Goal: Task Accomplishment & Management: Complete application form

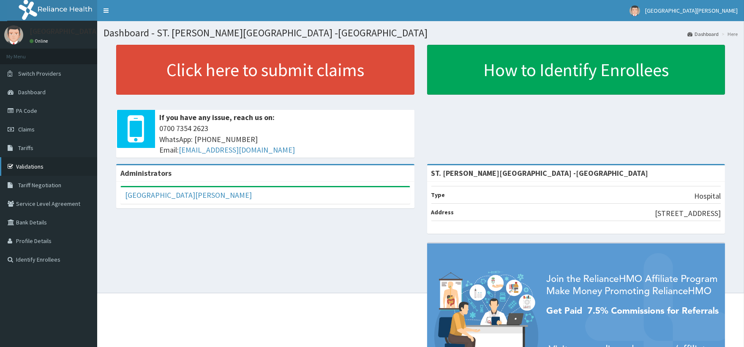
click at [44, 160] on link "Validations" at bounding box center [48, 166] width 97 height 19
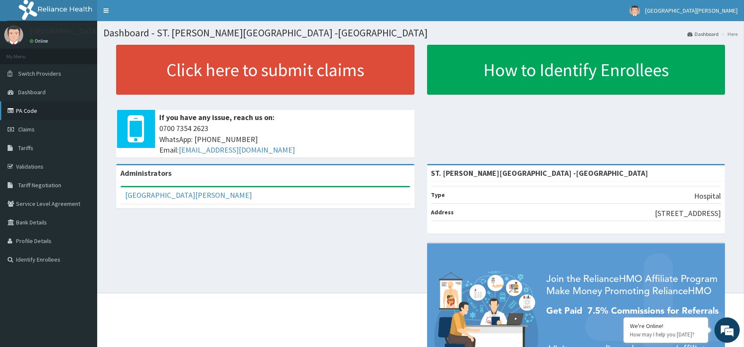
click at [48, 105] on link "PA Code" at bounding box center [48, 110] width 97 height 19
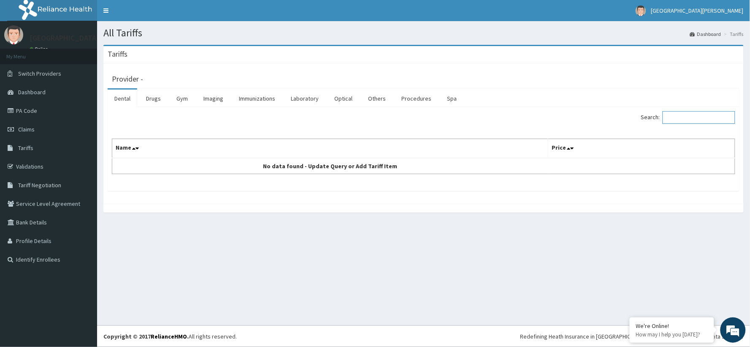
click at [679, 117] on input "Search:" at bounding box center [699, 117] width 73 height 13
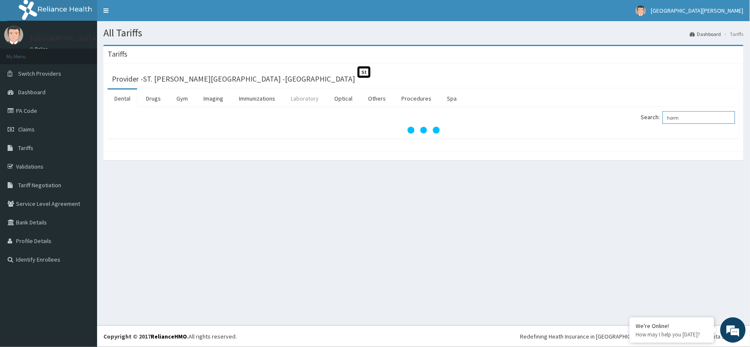
type input "horm"
drag, startPoint x: 305, startPoint y: 98, endPoint x: 357, endPoint y: 104, distance: 52.7
click at [304, 98] on link "Laboratory" at bounding box center [304, 99] width 41 height 18
click at [683, 119] on input "Search:" at bounding box center [699, 117] width 73 height 13
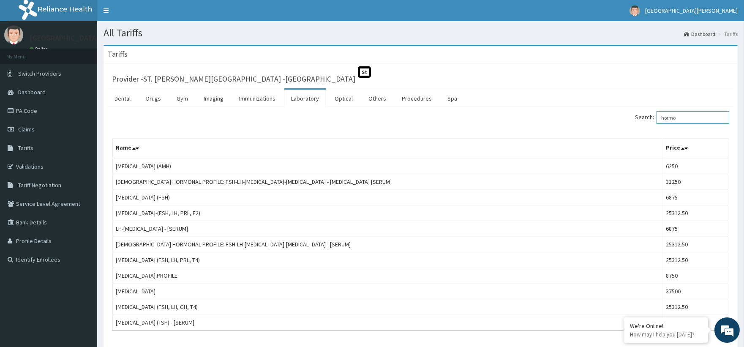
type input "hormo"
click at [31, 111] on link "PA Code" at bounding box center [48, 110] width 97 height 19
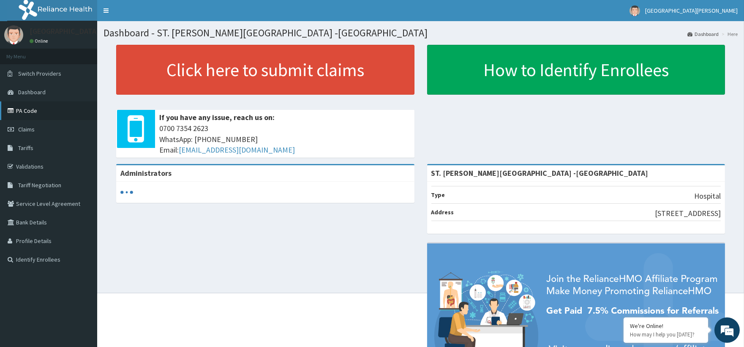
click at [33, 111] on link "PA Code" at bounding box center [48, 110] width 97 height 19
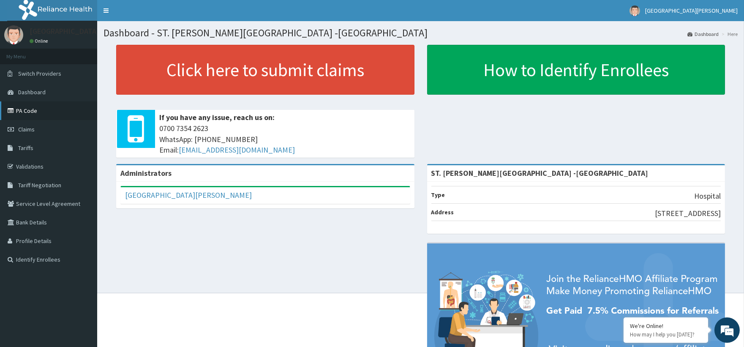
click at [22, 111] on link "PA Code" at bounding box center [48, 110] width 97 height 19
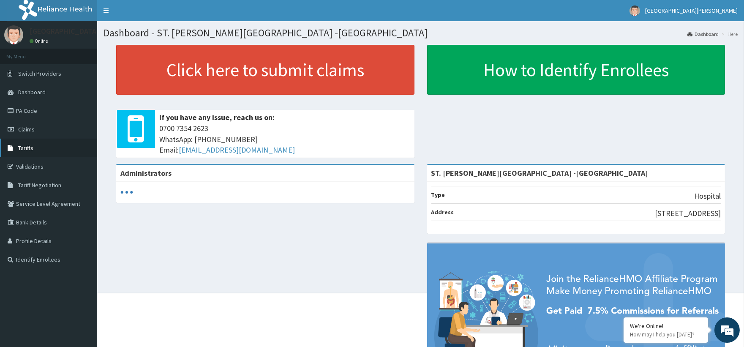
click at [22, 151] on link "Tariffs" at bounding box center [48, 148] width 97 height 19
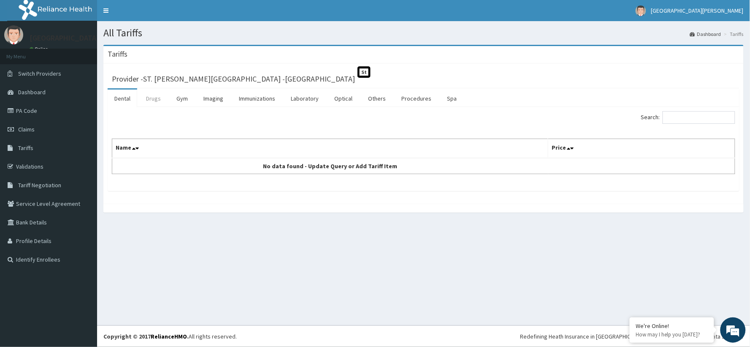
click at [149, 99] on link "Drugs" at bounding box center [153, 99] width 28 height 18
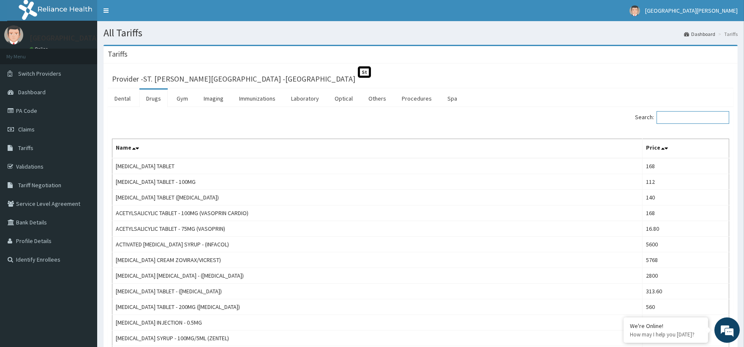
click at [668, 117] on input "Search:" at bounding box center [692, 117] width 73 height 13
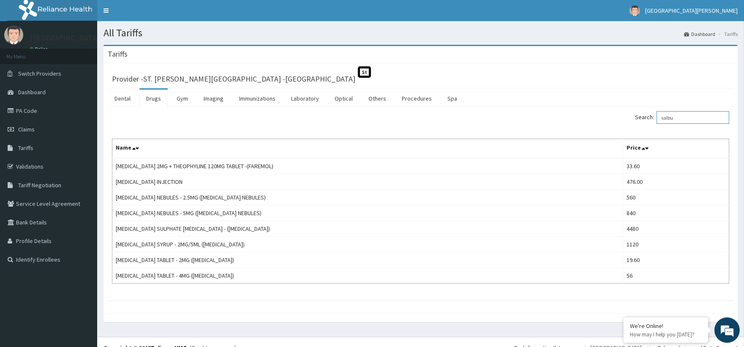
type input "salbu"
click at [56, 111] on link "PA Code" at bounding box center [48, 110] width 97 height 19
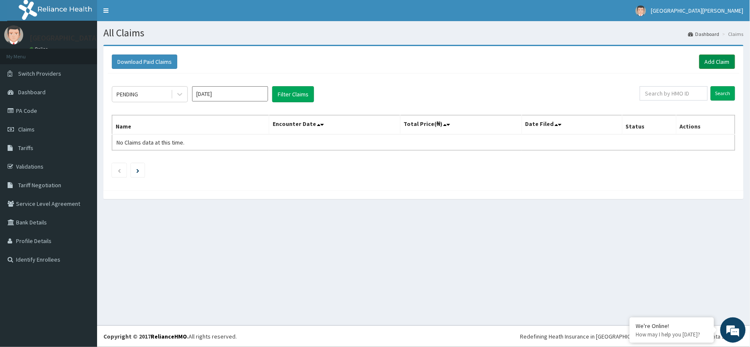
click at [715, 61] on link "Add Claim" at bounding box center [718, 61] width 36 height 14
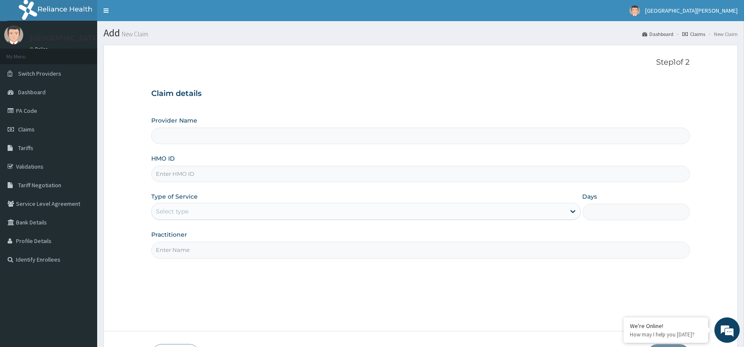
type input "ST. Catherine's Specialist Hospital -Rivers"
click at [184, 174] on input "HMO ID" at bounding box center [420, 174] width 538 height 16
paste input "NBC/11544/A"
type input "NBC/11544/A"
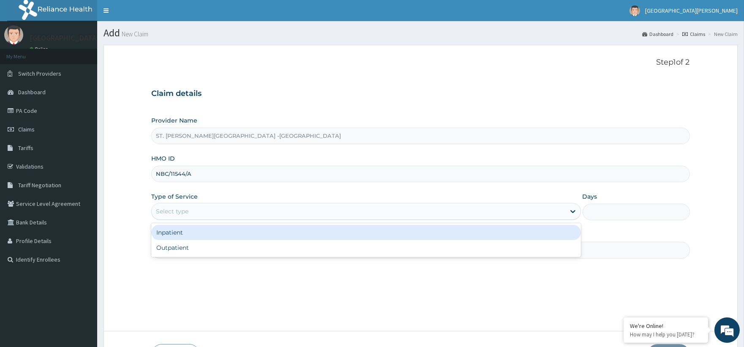
click at [168, 215] on div "Select type" at bounding box center [358, 211] width 413 height 14
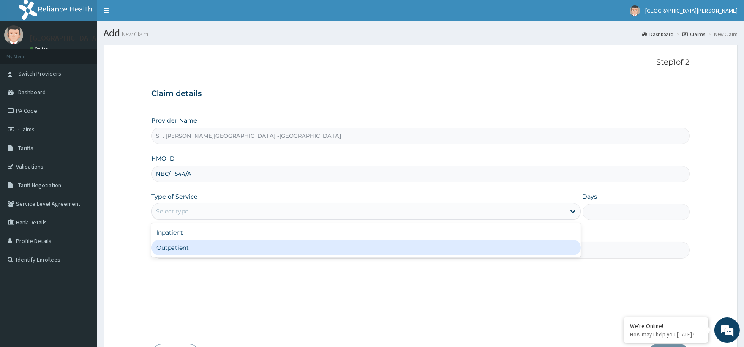
click at [180, 254] on div "Outpatient" at bounding box center [365, 247] width 429 height 15
type input "1"
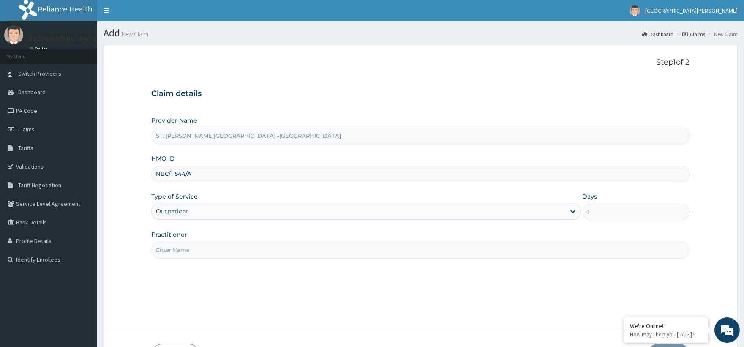
drag, startPoint x: 185, startPoint y: 239, endPoint x: 185, endPoint y: 248, distance: 8.9
click at [185, 247] on div "Practitioner" at bounding box center [420, 244] width 538 height 28
click at [186, 252] on input "Practitioner" at bounding box center [420, 250] width 538 height 16
type input "Luba"
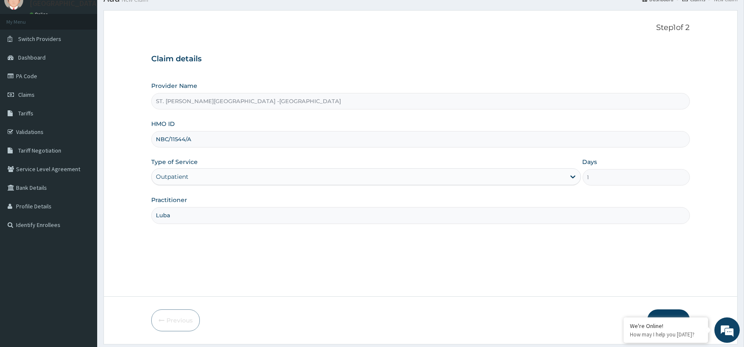
scroll to position [60, 0]
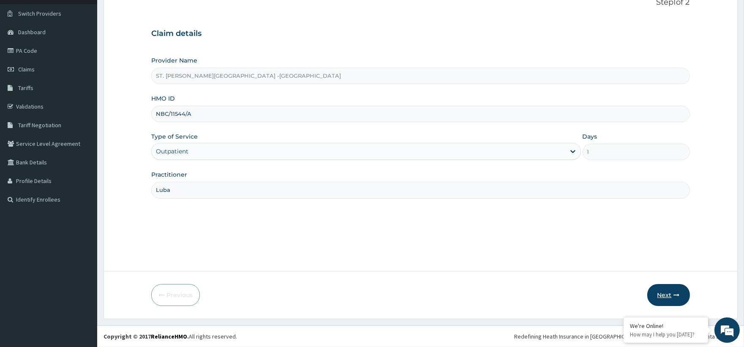
click at [655, 286] on button "Next" at bounding box center [668, 295] width 43 height 22
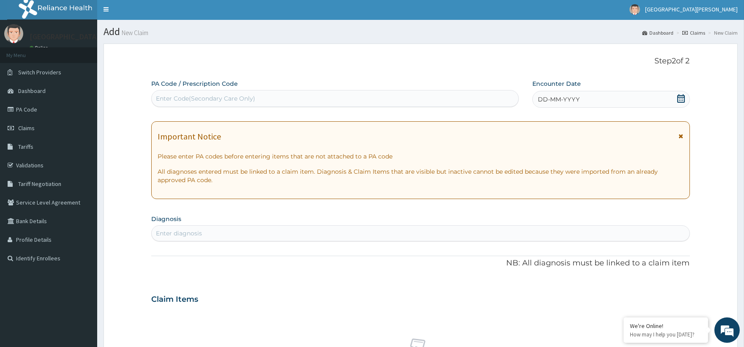
scroll to position [0, 0]
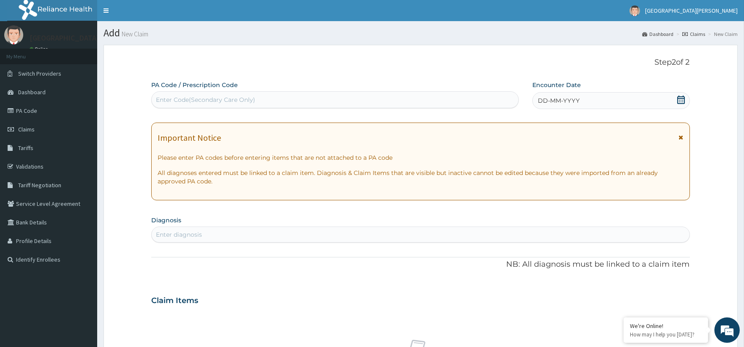
click at [166, 104] on div "Enter Code(Secondary Care Only)" at bounding box center [335, 100] width 366 height 14
paste input "PA/AA2A91"
type input "PA/AA2A91"
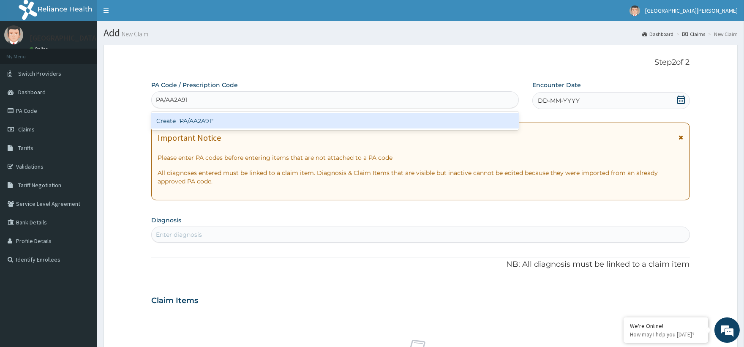
click at [260, 122] on div "Create "PA/AA2A91"" at bounding box center [334, 120] width 367 height 15
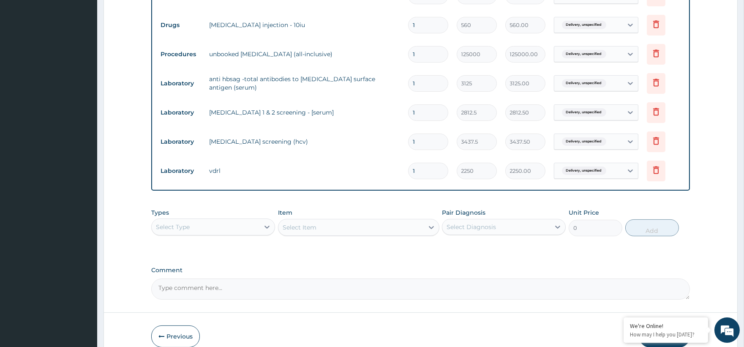
scroll to position [397, 0]
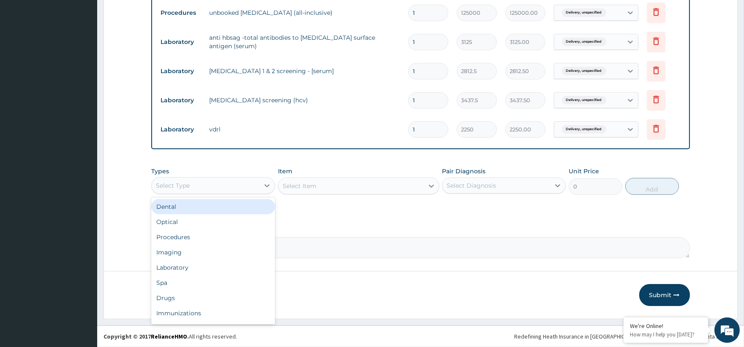
click at [201, 189] on div "Select Type" at bounding box center [206, 186] width 108 height 14
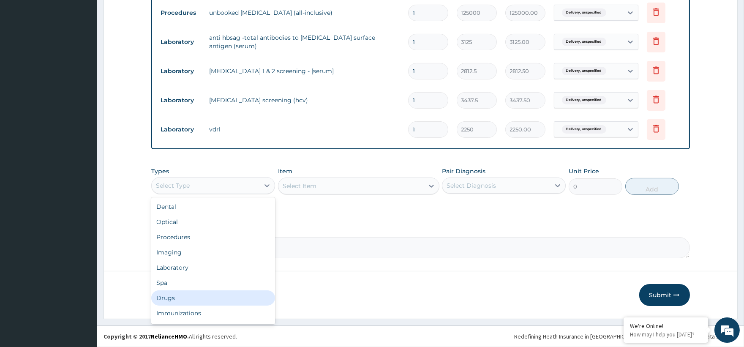
click at [200, 293] on div "Drugs" at bounding box center [213, 297] width 124 height 15
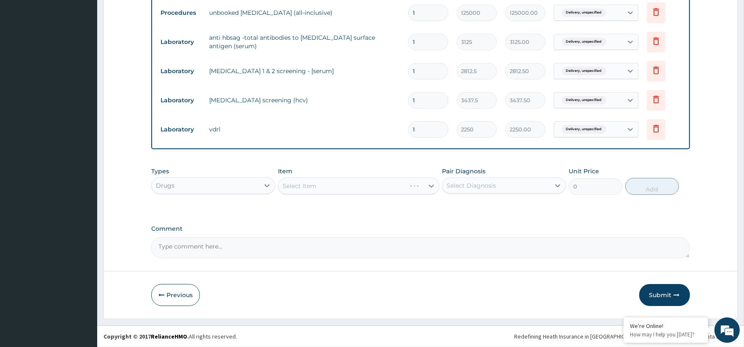
click at [310, 188] on div "Select Item" at bounding box center [358, 185] width 161 height 17
click at [427, 184] on div "Select Item" at bounding box center [358, 185] width 161 height 17
click at [431, 186] on div "Select Item" at bounding box center [358, 185] width 161 height 17
click at [362, 178] on div "Select Item" at bounding box center [358, 185] width 161 height 17
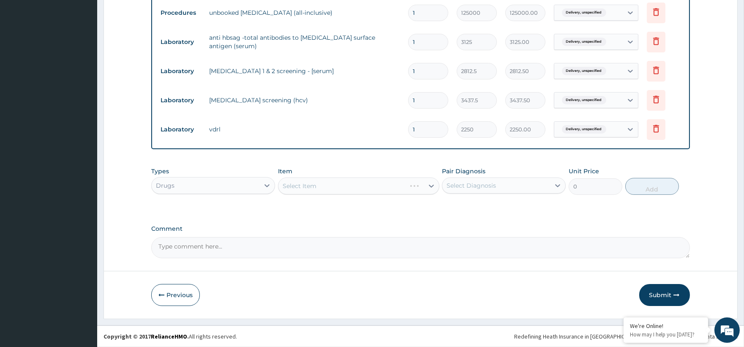
click at [362, 188] on div "Select Item" at bounding box center [358, 185] width 161 height 17
click at [427, 187] on div "Select Item" at bounding box center [358, 185] width 161 height 17
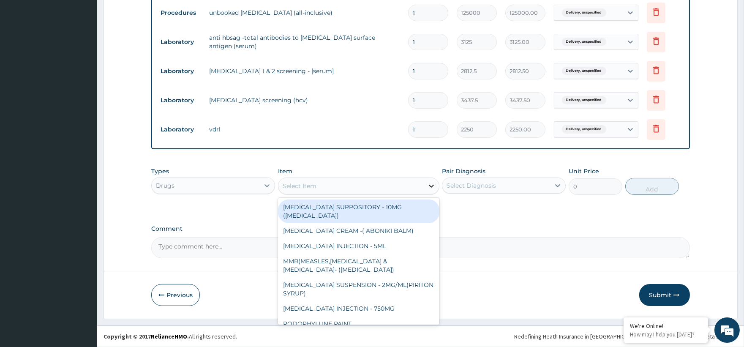
click at [431, 184] on icon at bounding box center [431, 186] width 8 height 8
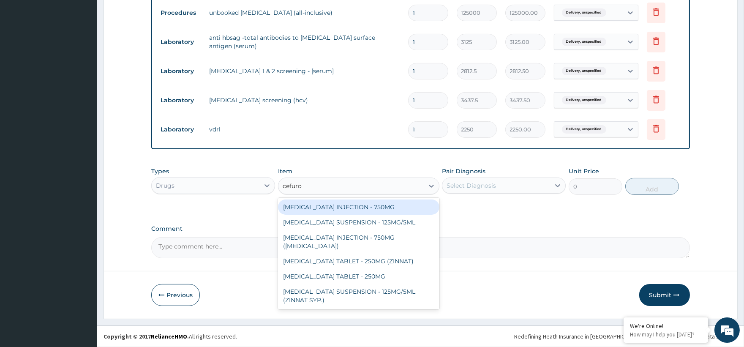
type input "cefurox"
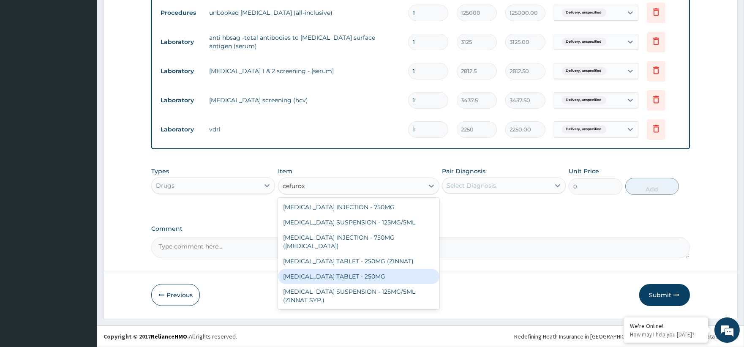
click at [337, 271] on div "CEFUROXIME TABLET - 250MG" at bounding box center [358, 276] width 161 height 15
type input "420"
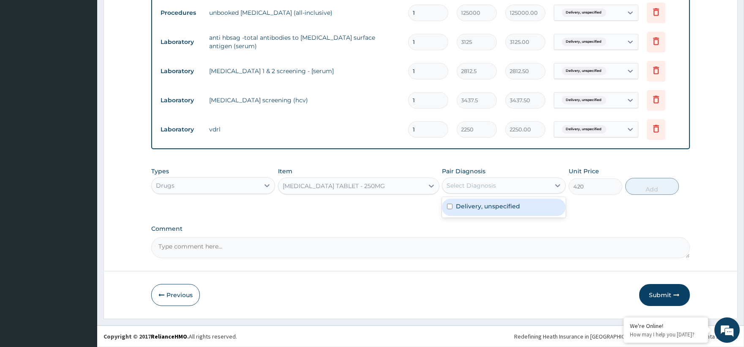
click at [513, 179] on div "Select Diagnosis" at bounding box center [496, 186] width 108 height 14
click at [496, 209] on label "Delivery, unspecified" at bounding box center [488, 206] width 64 height 8
checkbox input "true"
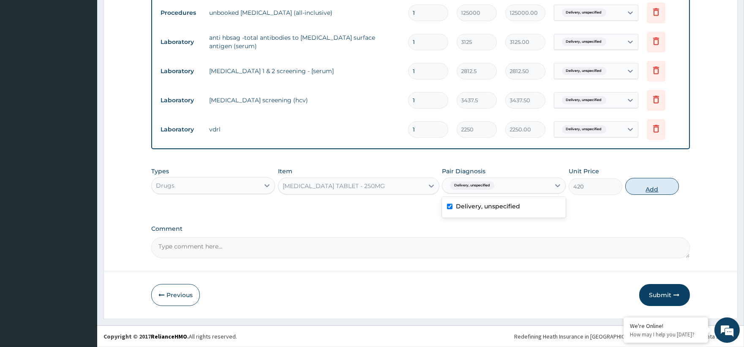
click at [650, 185] on button "Add" at bounding box center [652, 186] width 54 height 17
type input "0"
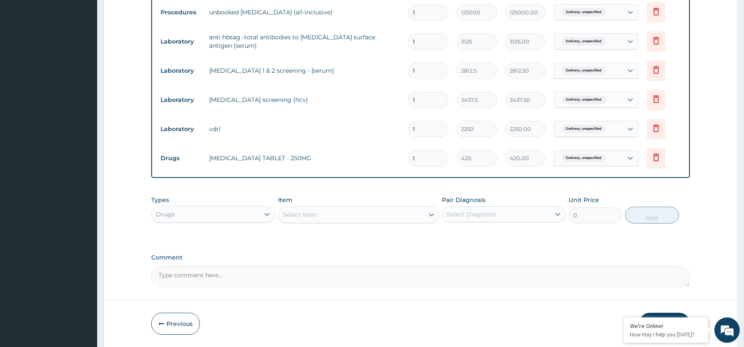
type input "10"
type input "4200.00"
type input "10"
click at [305, 204] on div "Item Select Item" at bounding box center [358, 210] width 161 height 28
click at [306, 218] on div "Select Item" at bounding box center [300, 214] width 34 height 8
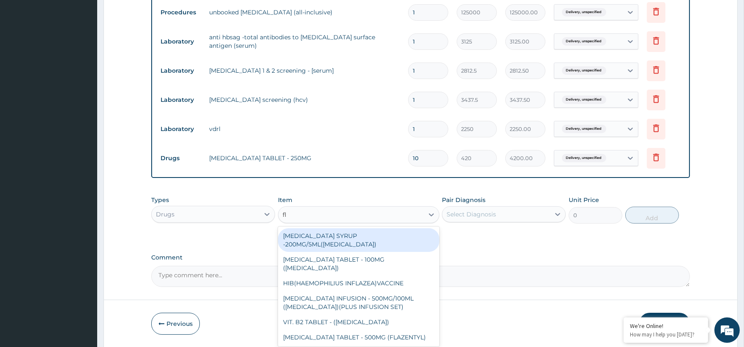
type input "f"
type input "metro"
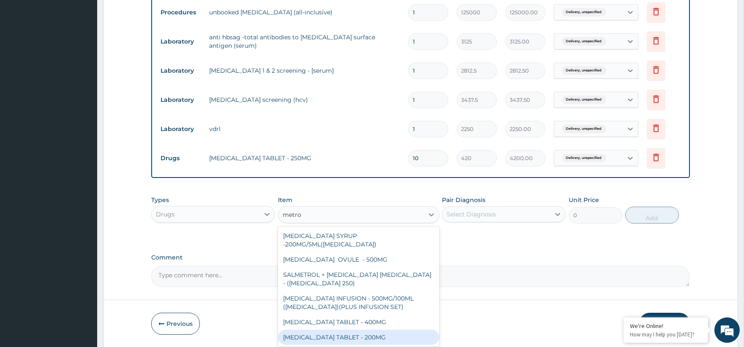
click at [381, 329] on div "METRONIDAZOLE TABLET - 200MG" at bounding box center [358, 336] width 161 height 15
type input "28"
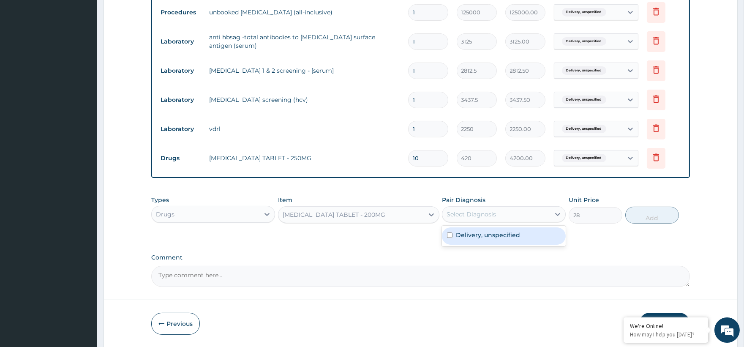
click at [489, 209] on div "Select Diagnosis" at bounding box center [496, 214] width 108 height 14
click at [479, 217] on div "Select Diagnosis" at bounding box center [470, 214] width 49 height 8
click at [476, 234] on label "Delivery, unspecified" at bounding box center [488, 235] width 64 height 8
checkbox input "true"
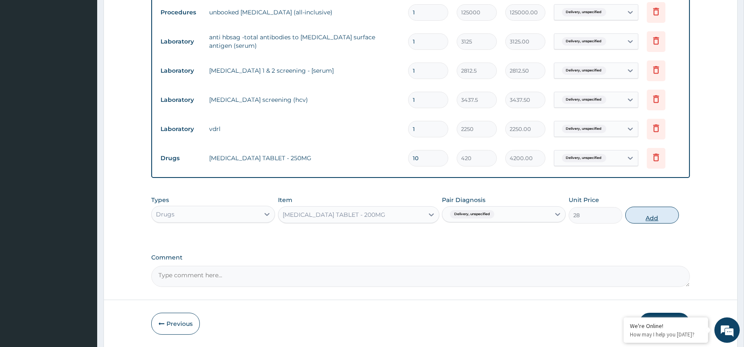
click at [645, 209] on button "Add" at bounding box center [652, 215] width 54 height 17
type input "0"
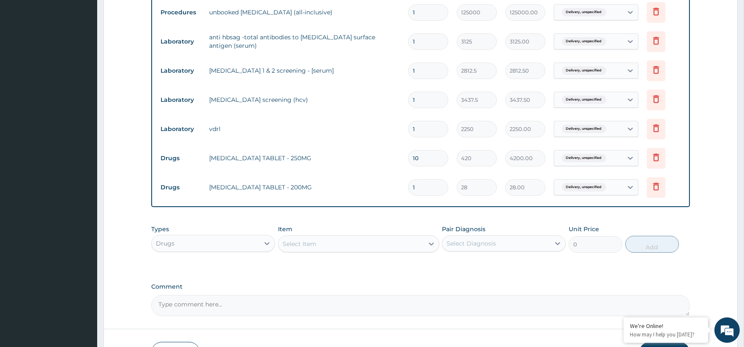
click at [427, 195] on input "1" at bounding box center [428, 187] width 40 height 16
type input "15"
type input "420.00"
type input "15"
click at [322, 246] on div "Select Item" at bounding box center [350, 244] width 145 height 14
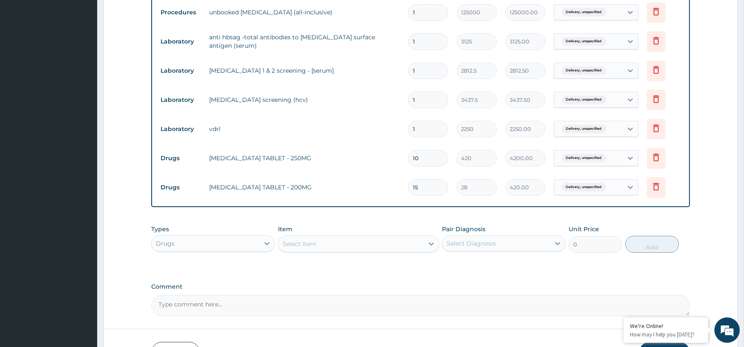
click at [322, 246] on div "Select Item" at bounding box center [350, 244] width 145 height 14
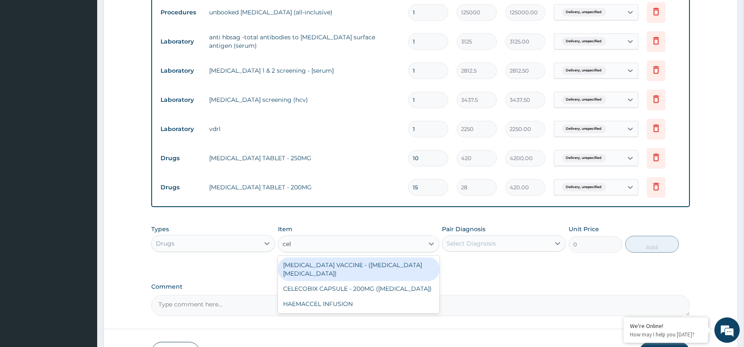
type input "cele"
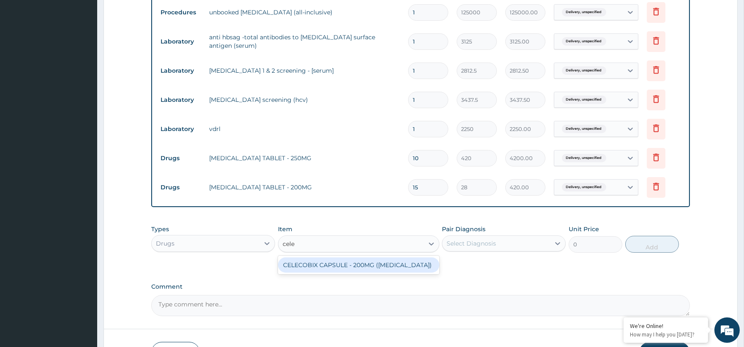
click at [349, 266] on div "CELECOBIX CAPSULE - 200MG (CELEBREX)" at bounding box center [358, 264] width 161 height 15
type input "224"
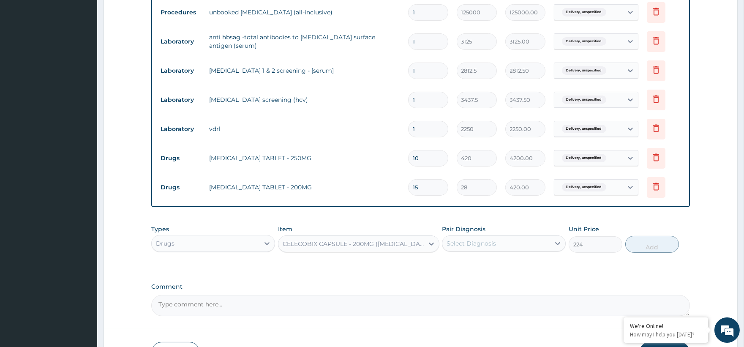
drag, startPoint x: 501, startPoint y: 231, endPoint x: 492, endPoint y: 253, distance: 23.7
click at [498, 243] on div "Pair Diagnosis Select Diagnosis" at bounding box center [504, 239] width 124 height 28
click at [492, 246] on div "Select Diagnosis" at bounding box center [470, 243] width 49 height 8
click at [490, 267] on label "Delivery, unspecified" at bounding box center [488, 264] width 64 height 8
checkbox input "true"
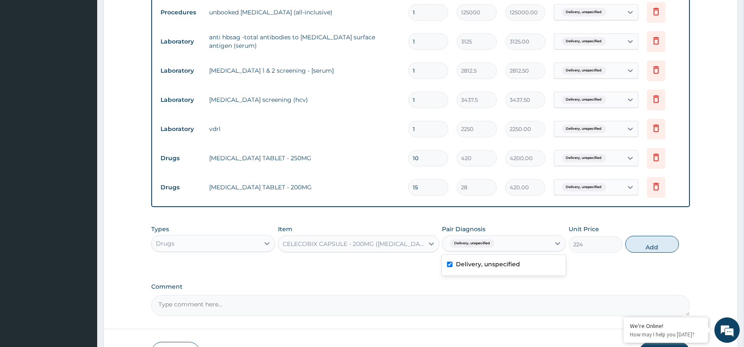
drag, startPoint x: 659, startPoint y: 243, endPoint x: 513, endPoint y: 235, distance: 146.7
click at [642, 243] on button "Add" at bounding box center [652, 244] width 54 height 17
type input "0"
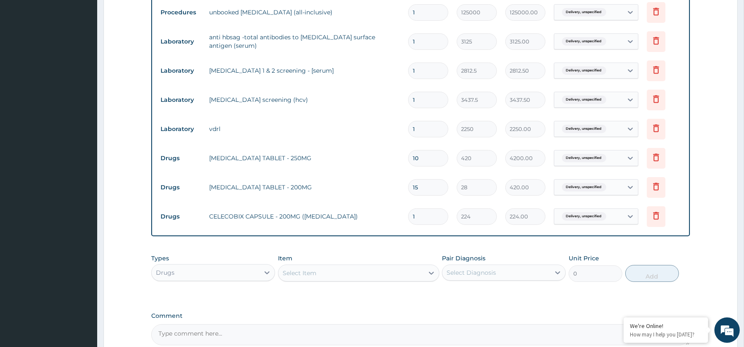
type input "10"
type input "2240.00"
type input "10"
click at [347, 275] on div "Select Item" at bounding box center [350, 273] width 145 height 14
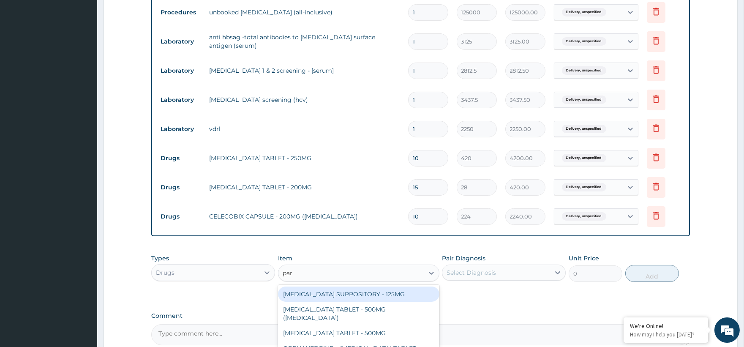
type input "para"
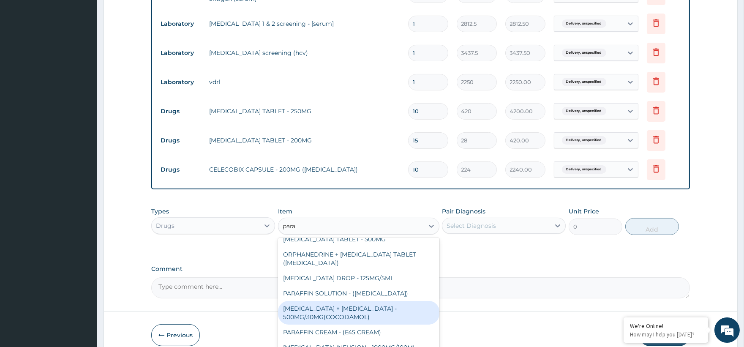
scroll to position [75, 0]
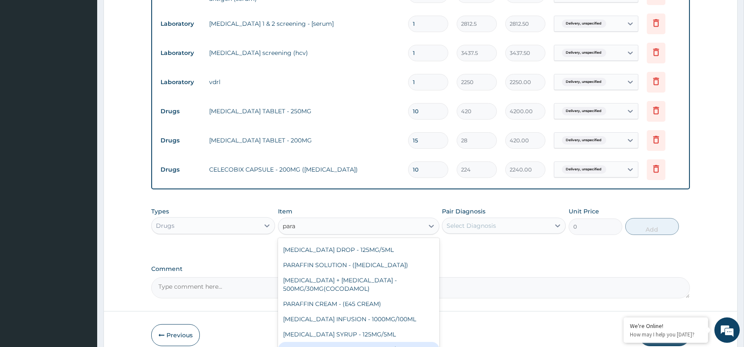
click at [376, 342] on div "PARACETAMOL INJECTION - 150MG/ML" at bounding box center [358, 349] width 161 height 15
type input "560"
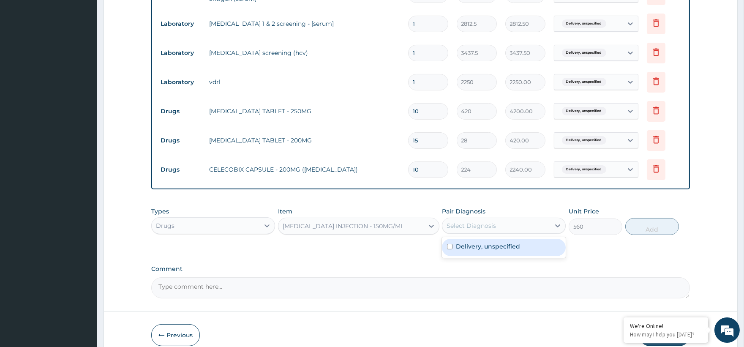
click at [499, 221] on div "Select Diagnosis" at bounding box center [496, 226] width 108 height 14
click at [486, 242] on div "Delivery, unspecified" at bounding box center [504, 247] width 124 height 17
checkbox input "true"
drag, startPoint x: 641, startPoint y: 228, endPoint x: 605, endPoint y: 226, distance: 36.0
click at [639, 227] on button "Add" at bounding box center [652, 226] width 54 height 17
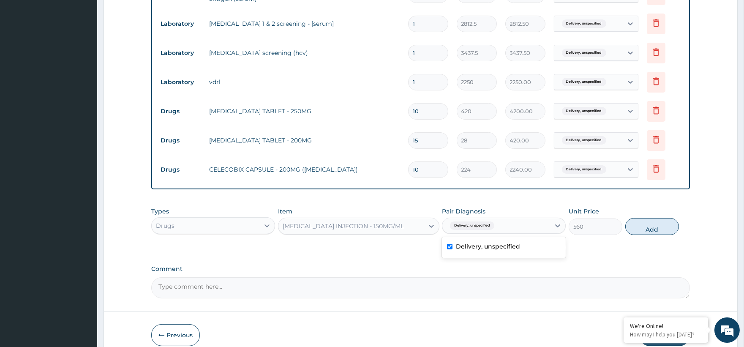
type input "0"
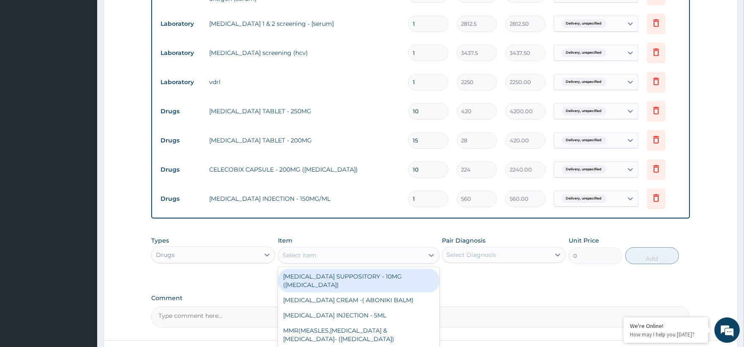
click at [294, 258] on div "Select Item" at bounding box center [300, 255] width 34 height 8
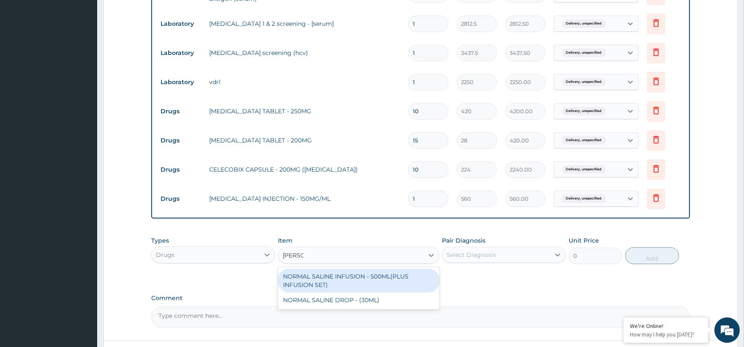
type input "normal"
drag, startPoint x: 393, startPoint y: 277, endPoint x: 405, endPoint y: 273, distance: 12.0
click at [393, 277] on div "NORMAL SALINE INFUSION - 500ML(PLUS INFUSION SET)" at bounding box center [358, 281] width 161 height 24
type input "1092"
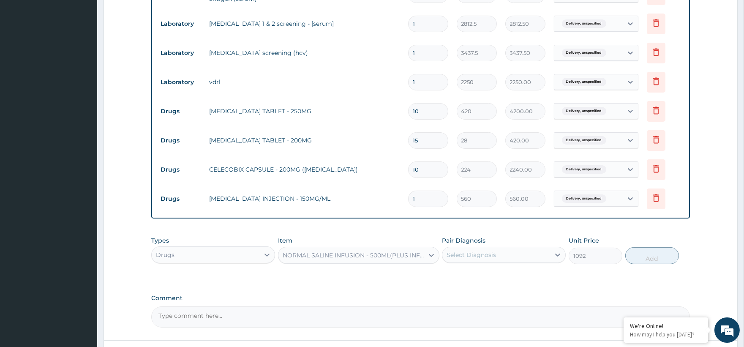
click at [476, 259] on div "Select Diagnosis" at bounding box center [470, 254] width 49 height 8
click at [479, 273] on label "Delivery, unspecified" at bounding box center [488, 275] width 64 height 8
checkbox input "true"
drag, startPoint x: 640, startPoint y: 256, endPoint x: 625, endPoint y: 254, distance: 15.3
click at [635, 257] on button "Add" at bounding box center [652, 255] width 54 height 17
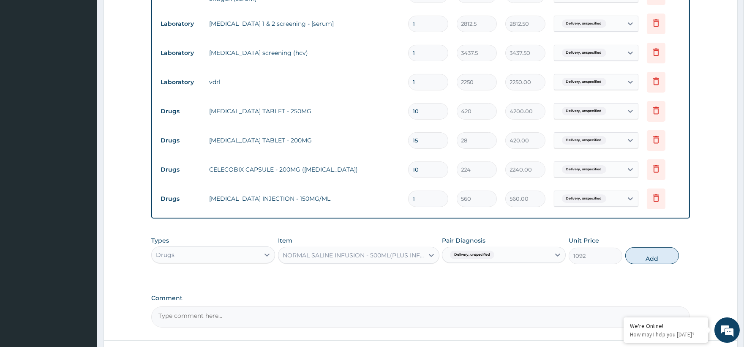
type input "0"
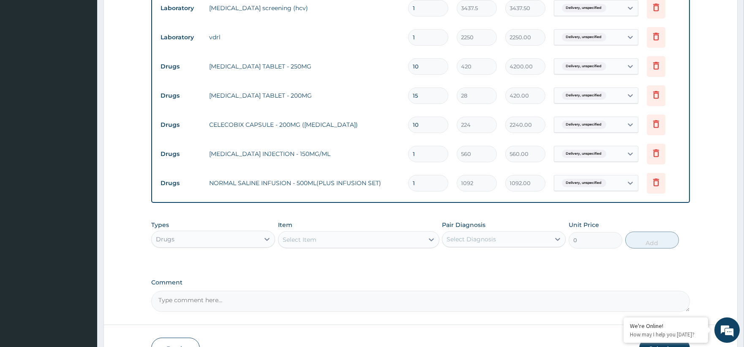
scroll to position [544, 0]
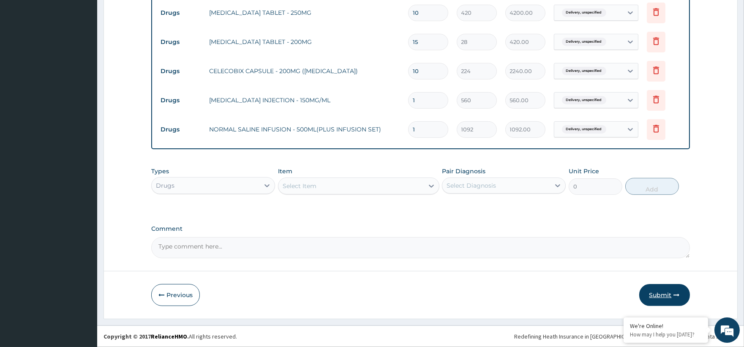
click at [664, 301] on button "Submit" at bounding box center [664, 295] width 51 height 22
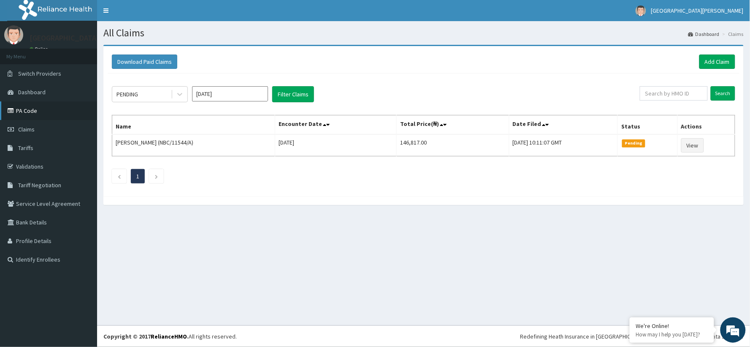
drag, startPoint x: 15, startPoint y: 106, endPoint x: 16, endPoint y: 116, distance: 9.8
click at [15, 107] on link "PA Code" at bounding box center [48, 110] width 97 height 19
click at [710, 57] on link "Add Claim" at bounding box center [718, 61] width 36 height 14
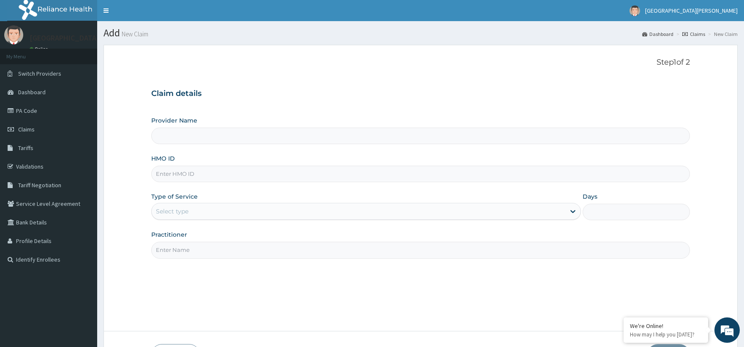
type input "ST. [PERSON_NAME][GEOGRAPHIC_DATA] -[GEOGRAPHIC_DATA]"
